Goal: Task Accomplishment & Management: Complete application form

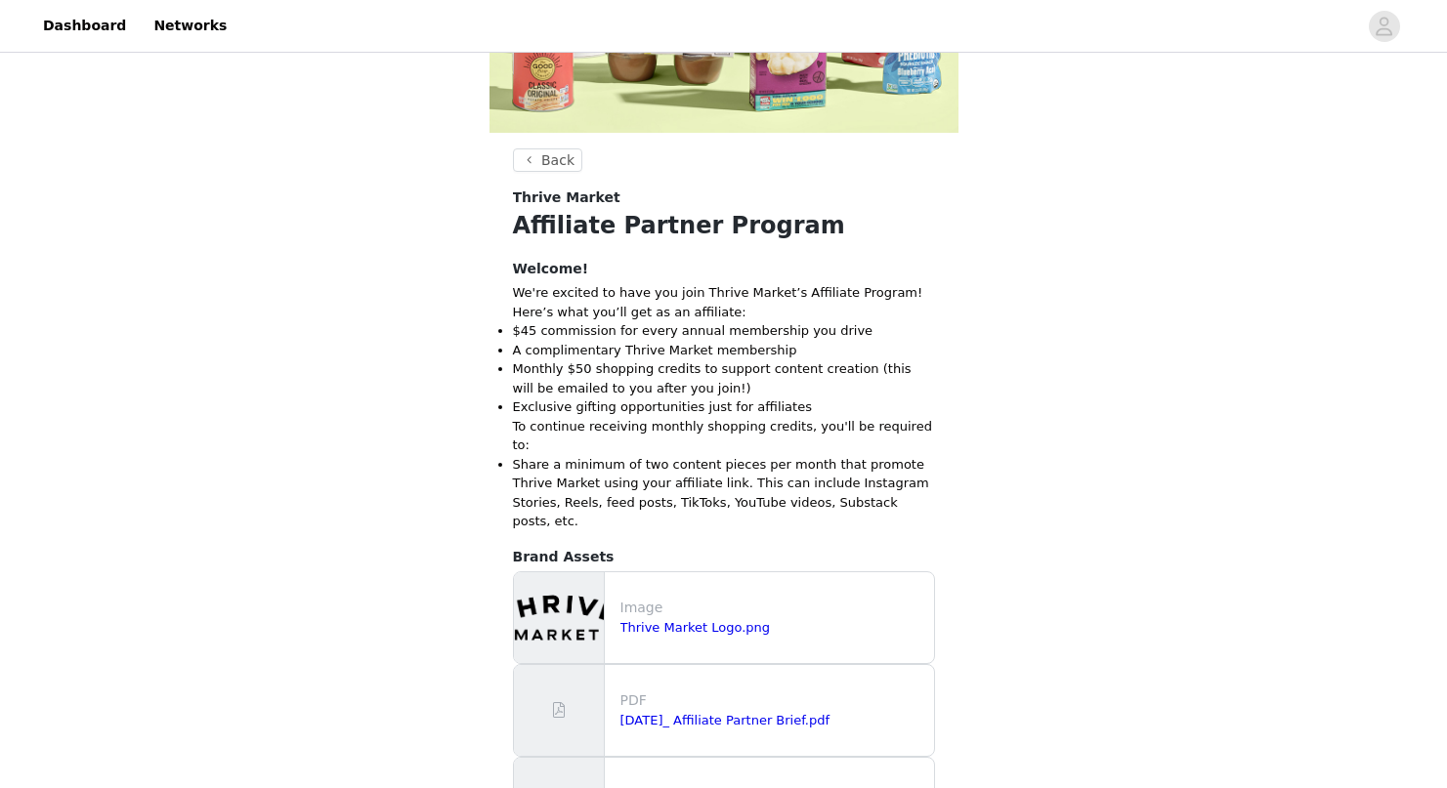
scroll to position [548, 0]
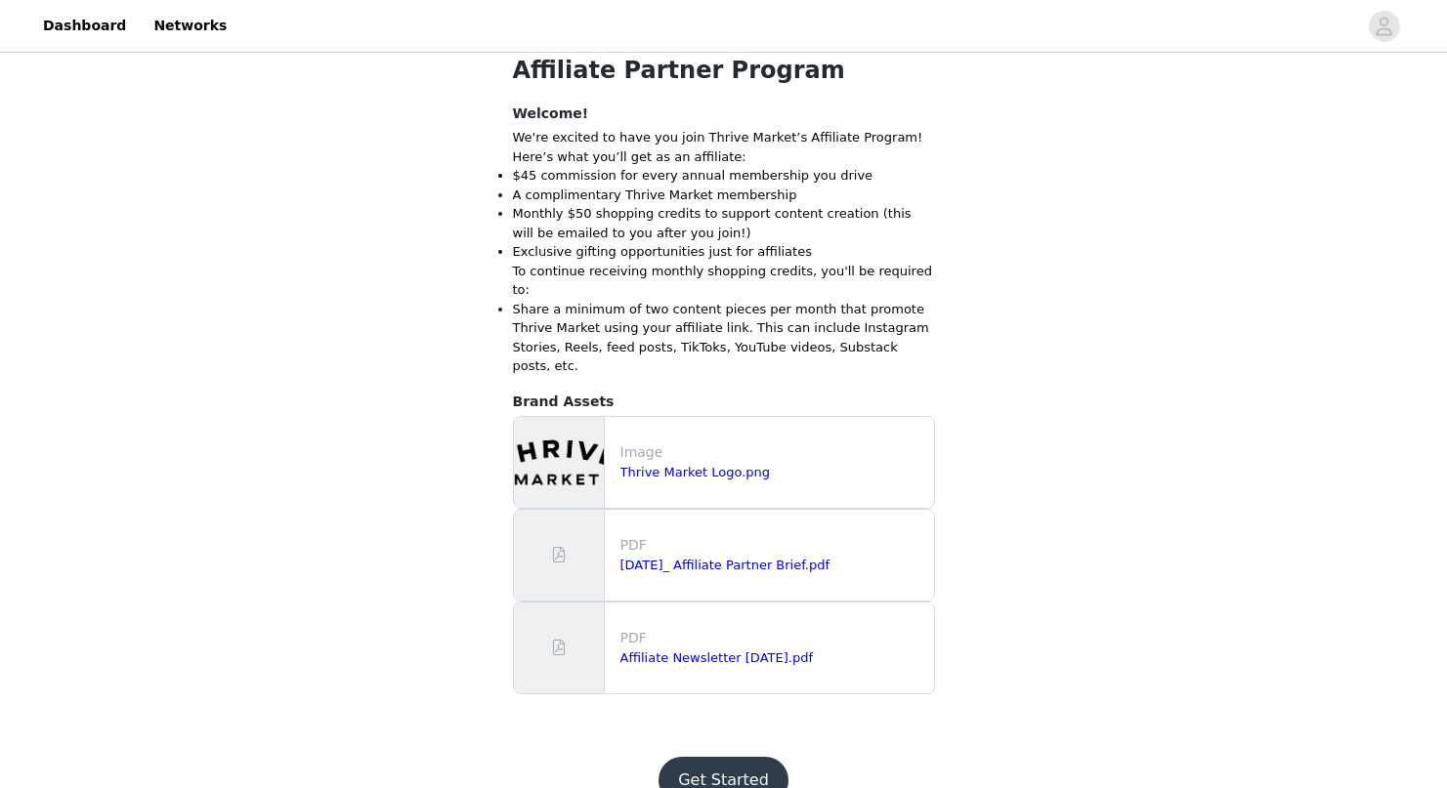
click at [713, 757] on button "Get Started" at bounding box center [723, 780] width 130 height 47
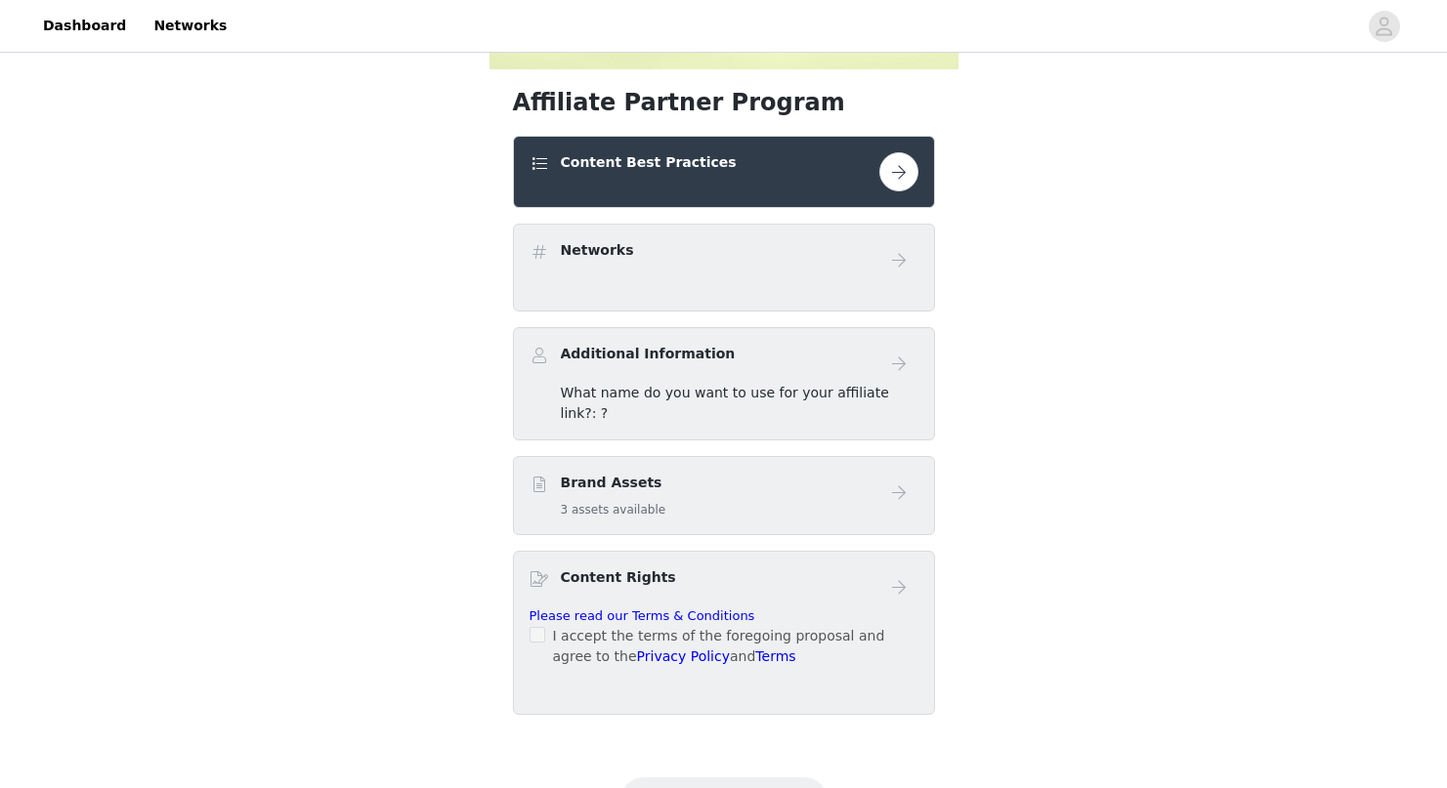
scroll to position [527, 0]
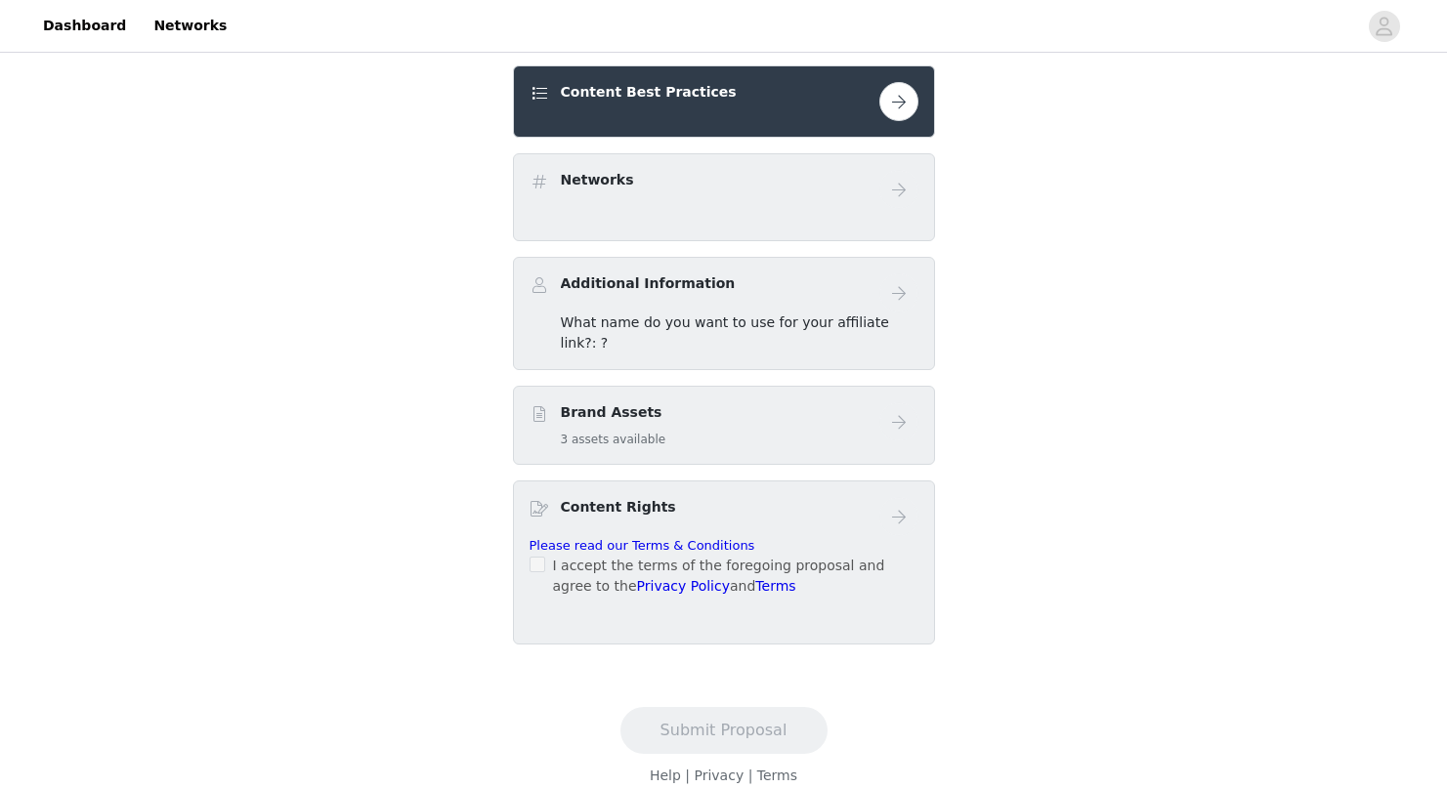
click at [907, 103] on button "button" at bounding box center [898, 101] width 39 height 39
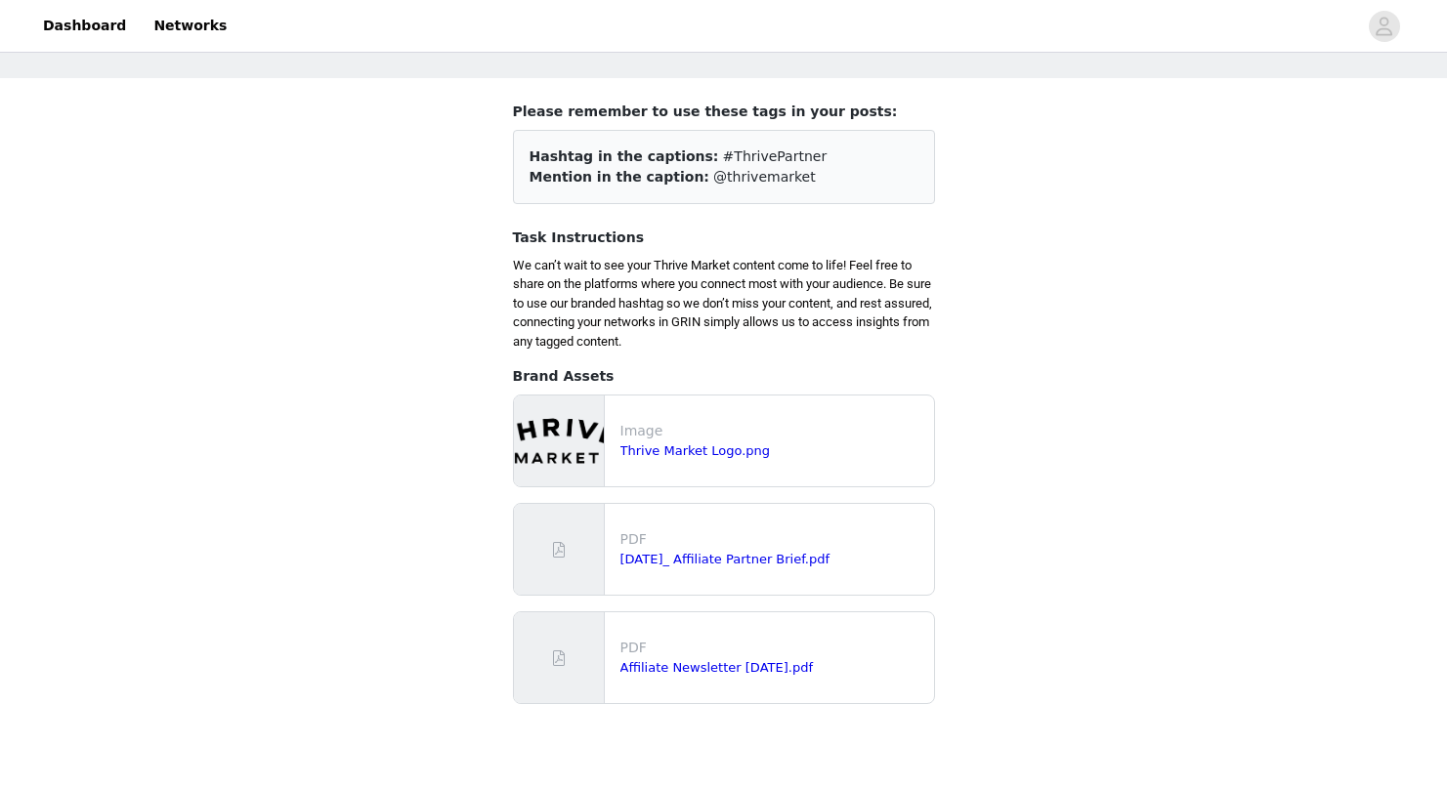
scroll to position [176, 0]
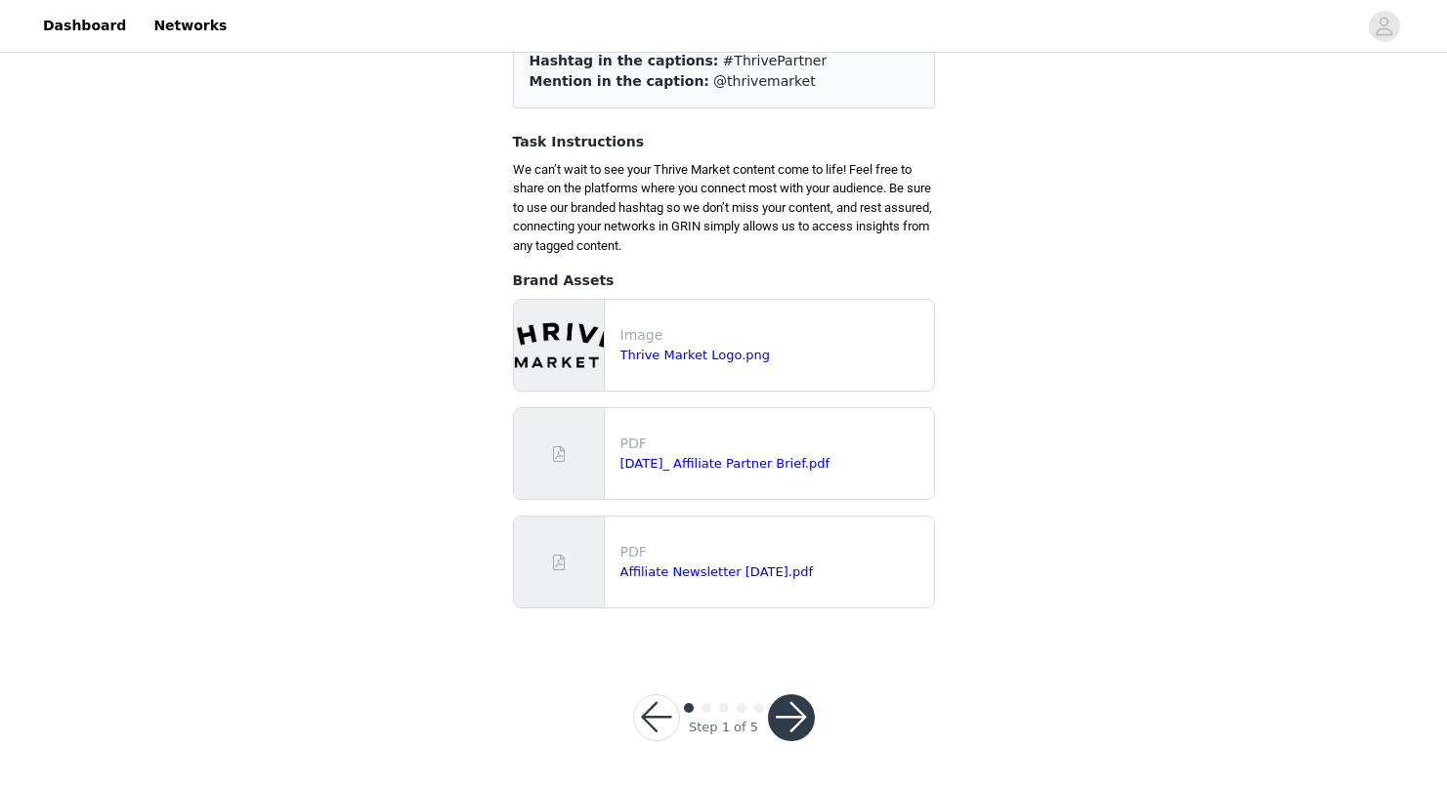
click at [804, 706] on button "button" at bounding box center [791, 718] width 47 height 47
